Goal: Task Accomplishment & Management: Use online tool/utility

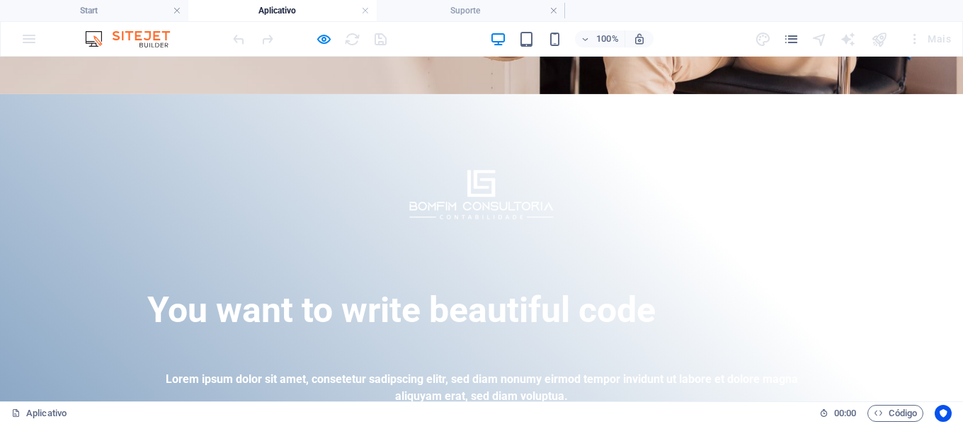
scroll to position [390, 0]
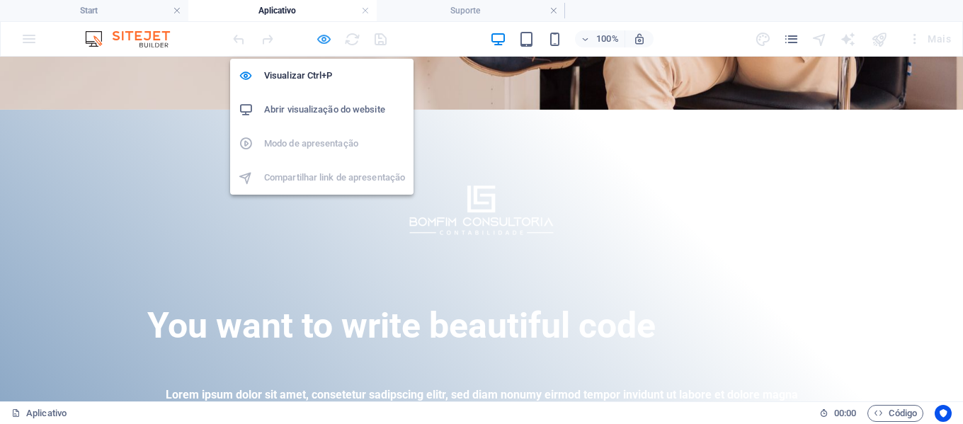
click at [319, 41] on icon "button" at bounding box center [324, 39] width 16 height 16
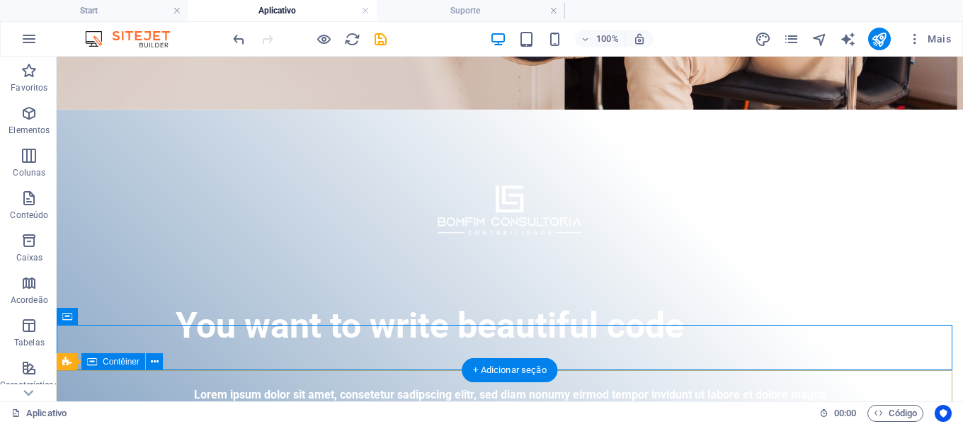
scroll to position [461, 0]
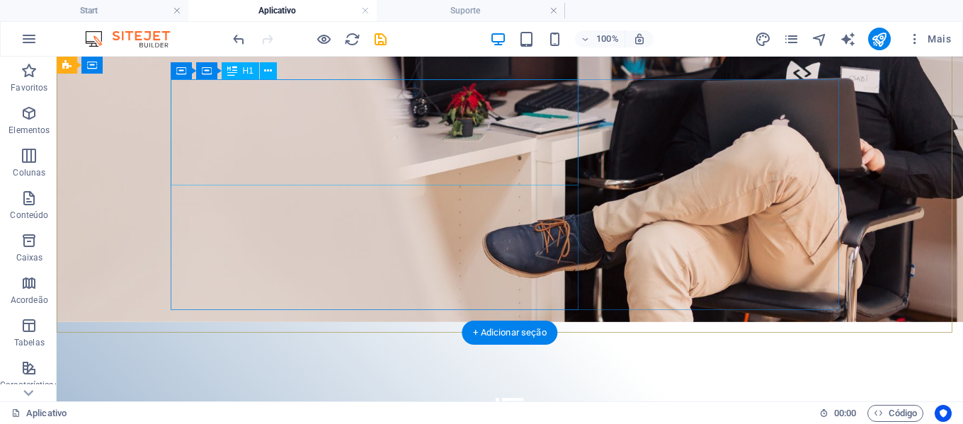
scroll to position [107, 0]
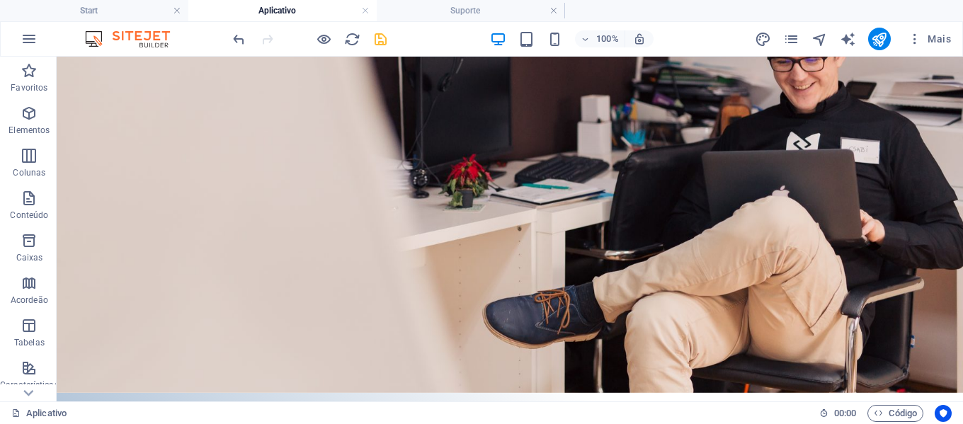
click at [378, 35] on icon "save" at bounding box center [380, 39] width 16 height 16
checkbox input "false"
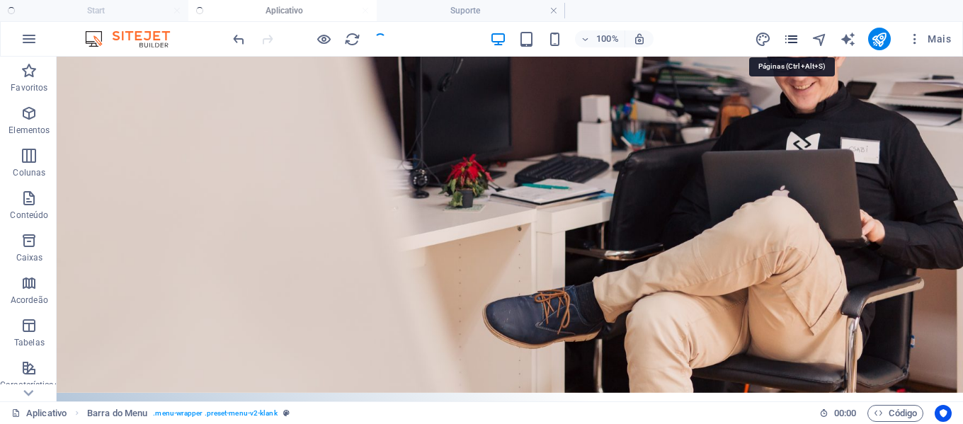
click at [792, 42] on icon "pages" at bounding box center [791, 39] width 16 height 16
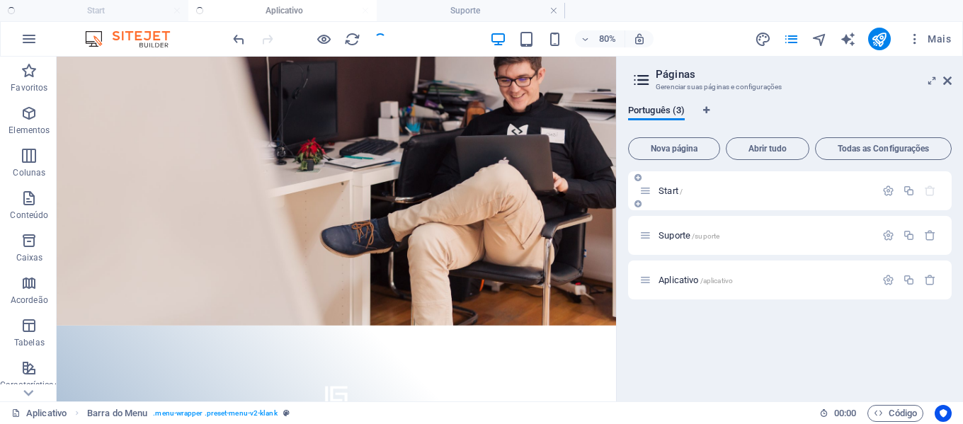
click at [736, 198] on div "Start /" at bounding box center [757, 191] width 236 height 16
click at [751, 188] on p "Start /" at bounding box center [765, 190] width 212 height 9
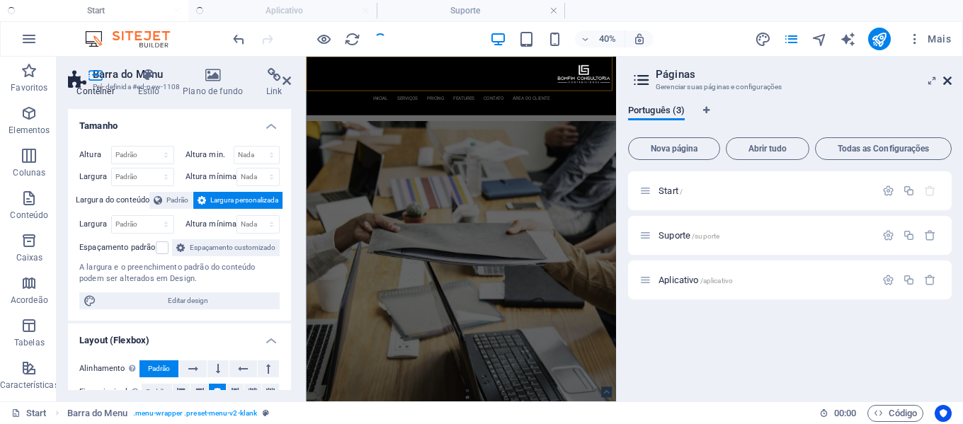
click at [951, 82] on icon at bounding box center [947, 80] width 8 height 11
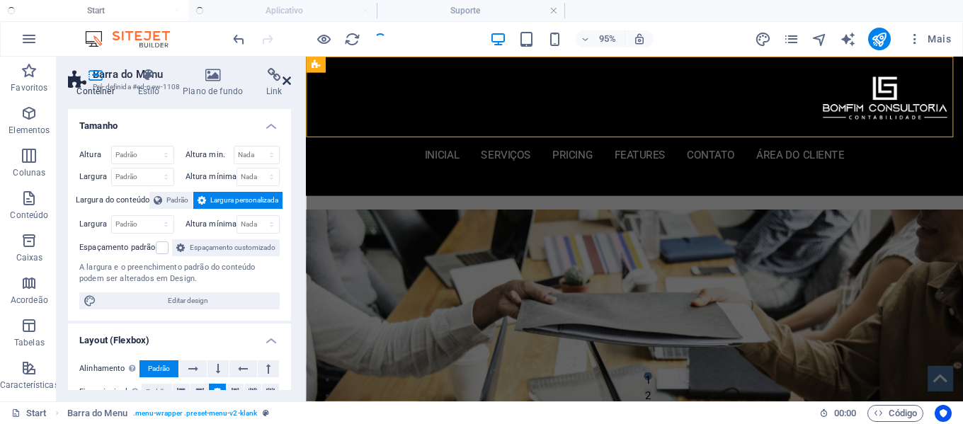
click at [288, 80] on icon at bounding box center [287, 80] width 8 height 11
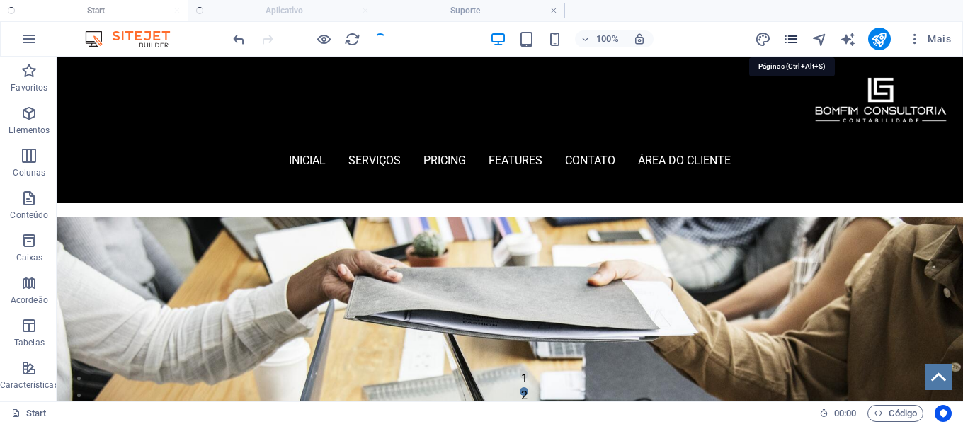
click at [790, 37] on icon "pages" at bounding box center [791, 39] width 16 height 16
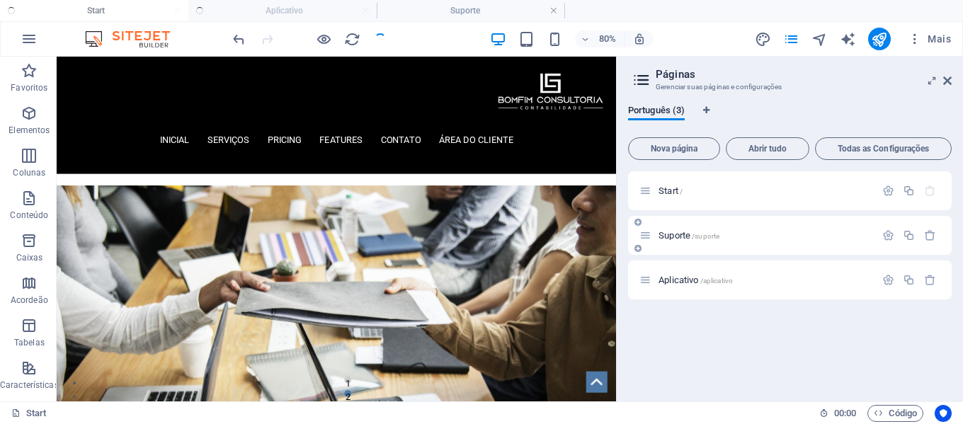
click at [750, 239] on p "Suporte /suporte" at bounding box center [765, 235] width 212 height 9
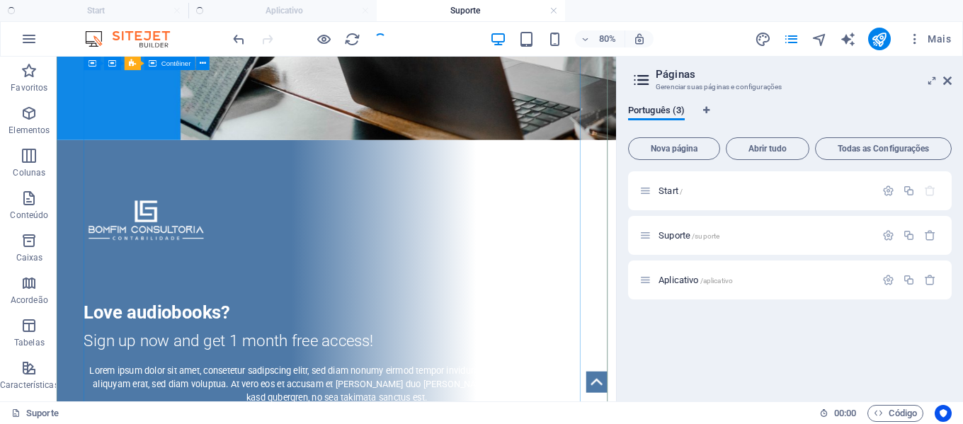
scroll to position [71, 0]
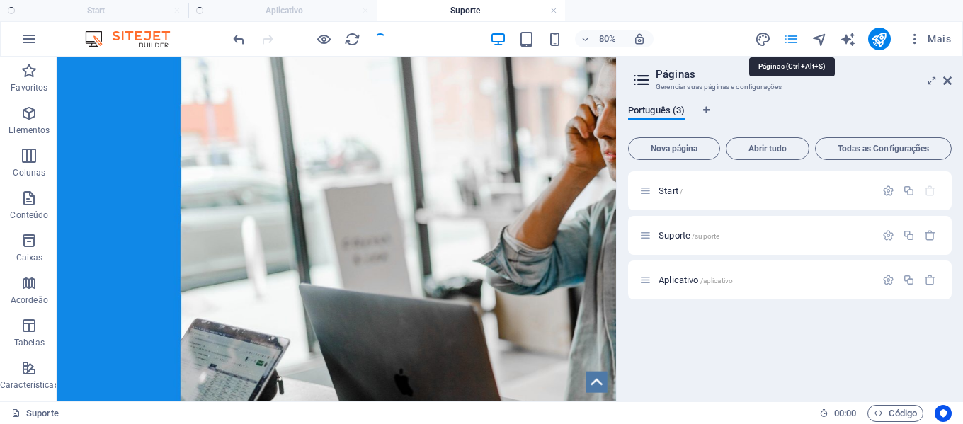
click at [794, 38] on icon "pages" at bounding box center [791, 39] width 16 height 16
click at [761, 278] on p "Aplicativo /aplicativo" at bounding box center [765, 279] width 212 height 9
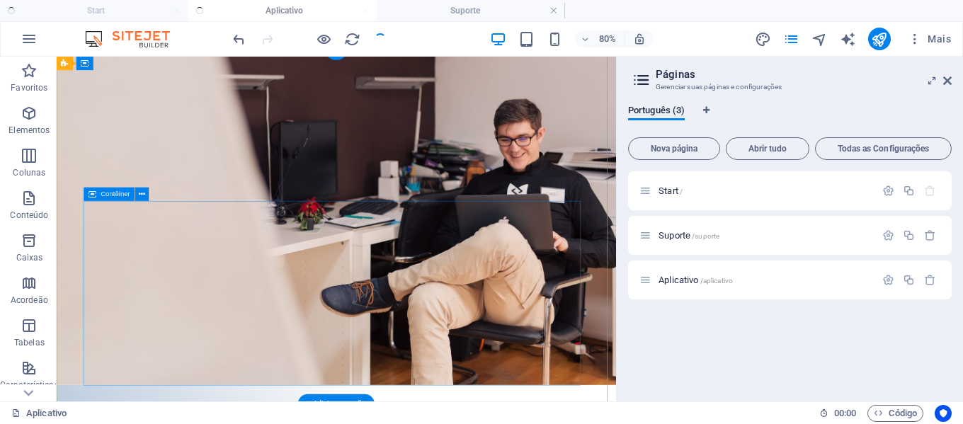
scroll to position [0, 0]
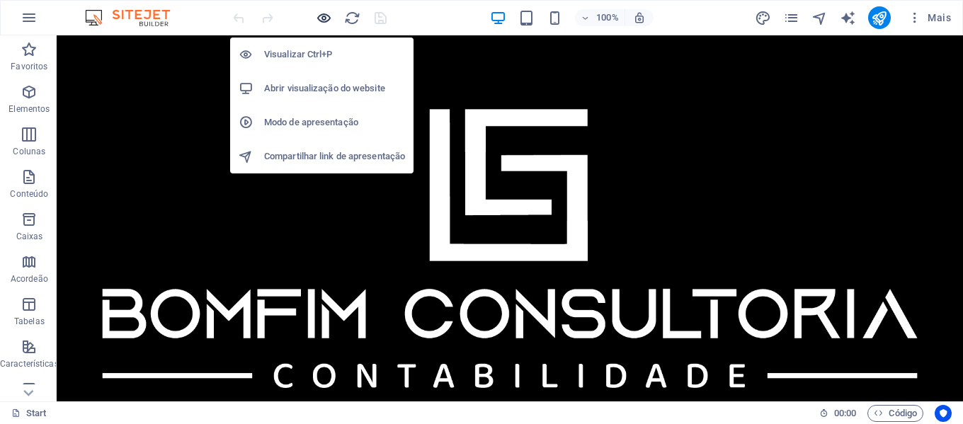
click at [321, 19] on icon "button" at bounding box center [324, 18] width 16 height 16
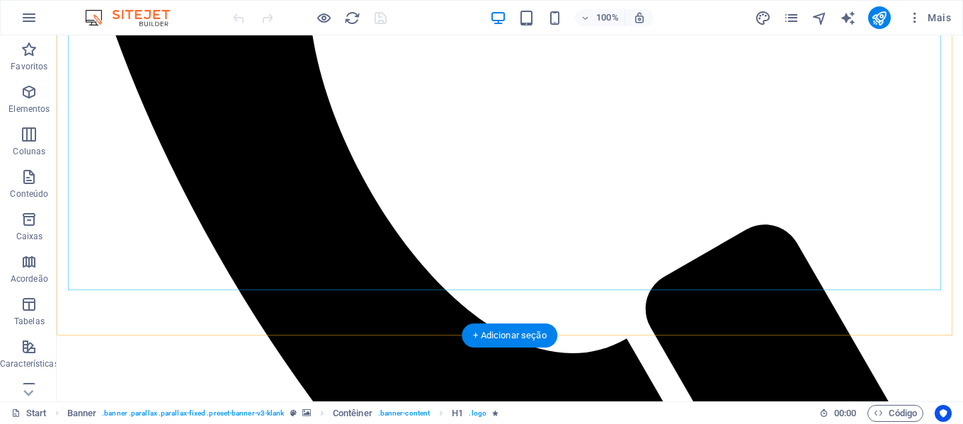
scroll to position [1265, 0]
